Goal: Information Seeking & Learning: Learn about a topic

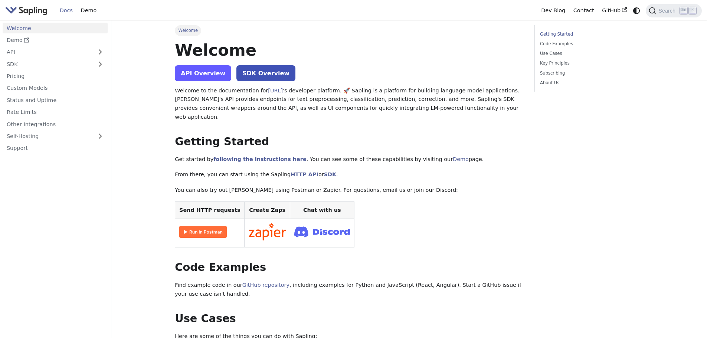
click at [178, 77] on link "API Overview" at bounding box center [203, 73] width 56 height 16
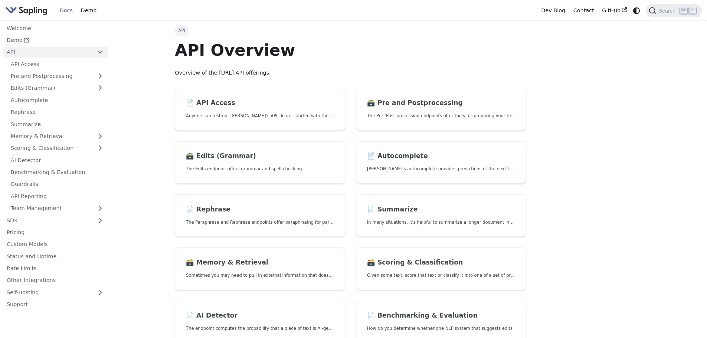
click at [27, 10] on img "Main" at bounding box center [26, 10] width 42 height 11
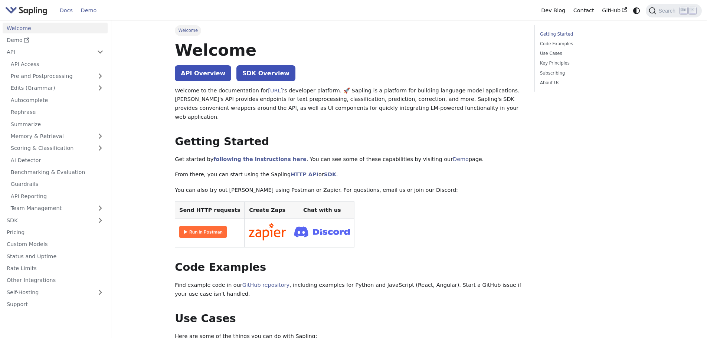
click at [83, 9] on link "Demo" at bounding box center [89, 10] width 24 height 11
